Goal: Find specific page/section: Find specific page/section

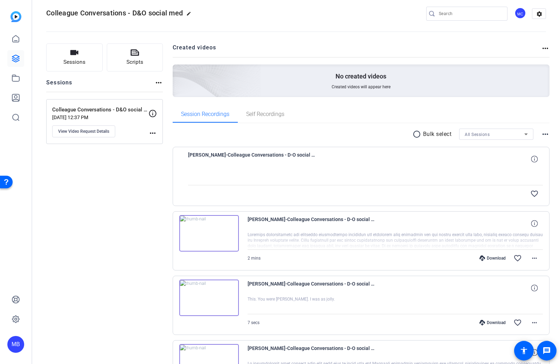
scroll to position [8, 0]
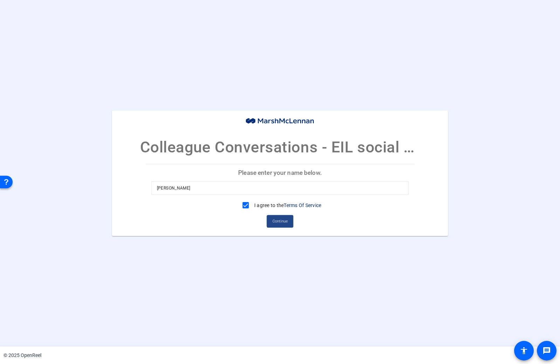
click at [284, 222] on span "Continue" at bounding box center [279, 221] width 15 height 11
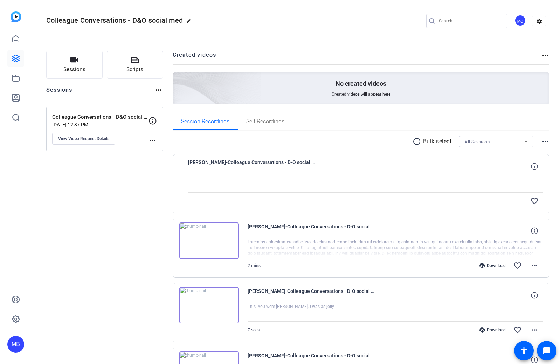
scroll to position [138, 0]
